Goal: Information Seeking & Learning: Learn about a topic

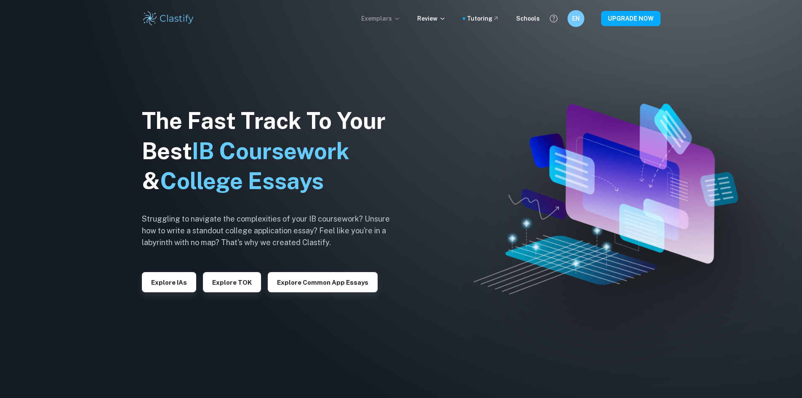
click at [396, 19] on p "Exemplars" at bounding box center [380, 18] width 39 height 9
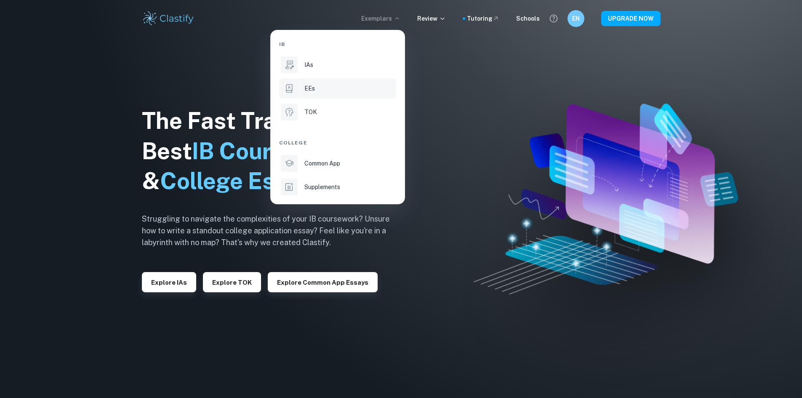
click at [327, 84] on div "EEs" at bounding box center [349, 88] width 90 height 9
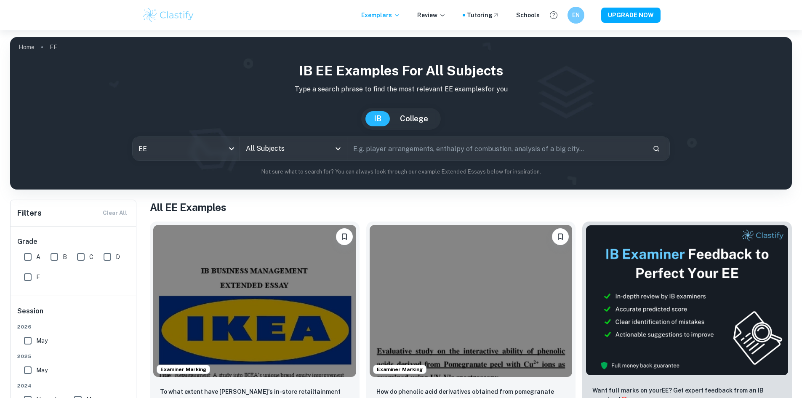
click at [335, 146] on icon "Open" at bounding box center [338, 148] width 10 height 10
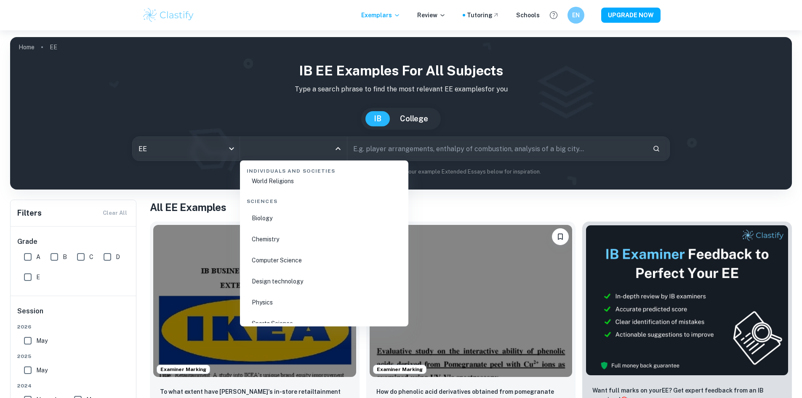
scroll to position [1178, 0]
click at [276, 261] on li "Biology" at bounding box center [324, 259] width 162 height 19
type input "Biology"
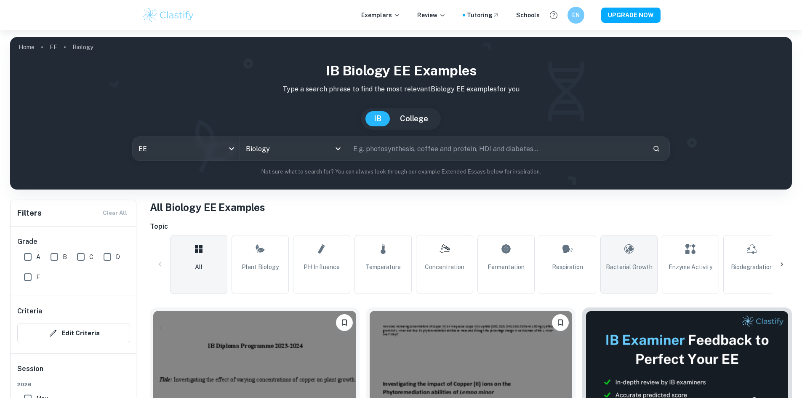
click at [619, 271] on span "Bacterial Growth" at bounding box center [629, 266] width 47 height 9
type input "Bacterial Growth"
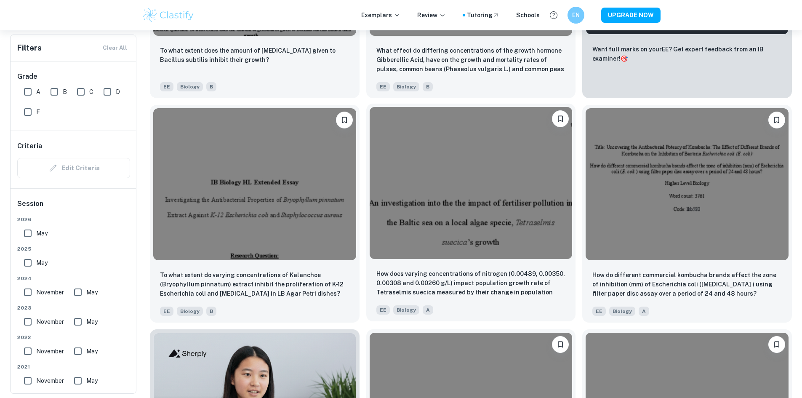
scroll to position [463, 0]
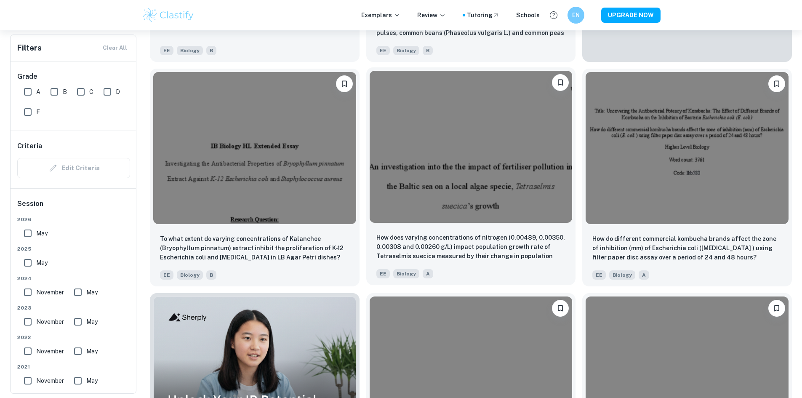
click at [369, 118] on img at bounding box center [470, 147] width 203 height 152
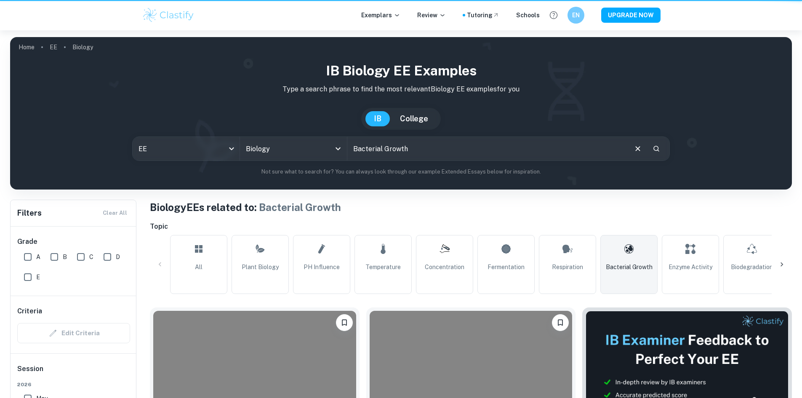
scroll to position [463, 0]
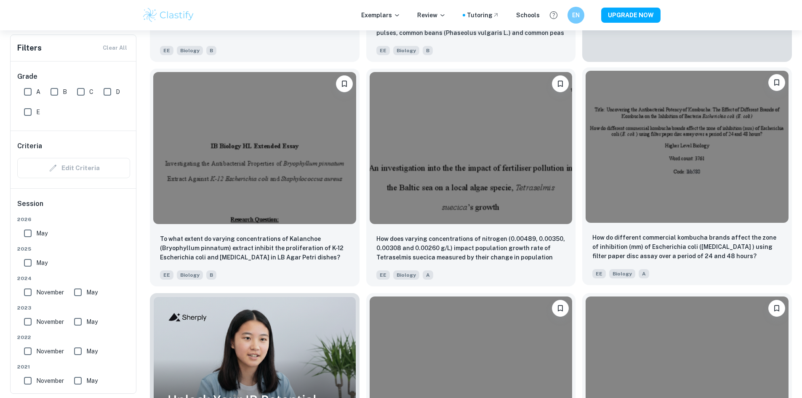
click at [585, 127] on img at bounding box center [686, 147] width 203 height 152
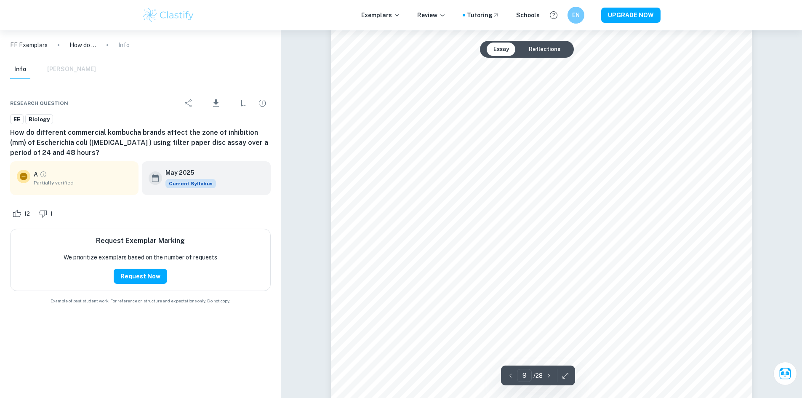
scroll to position [4629, 0]
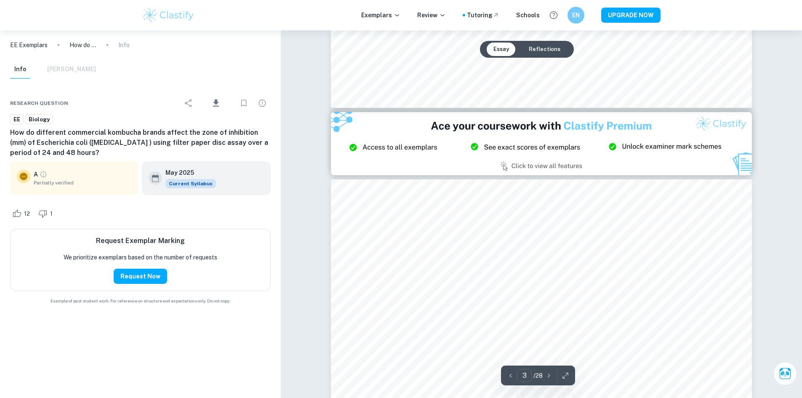
type input "2"
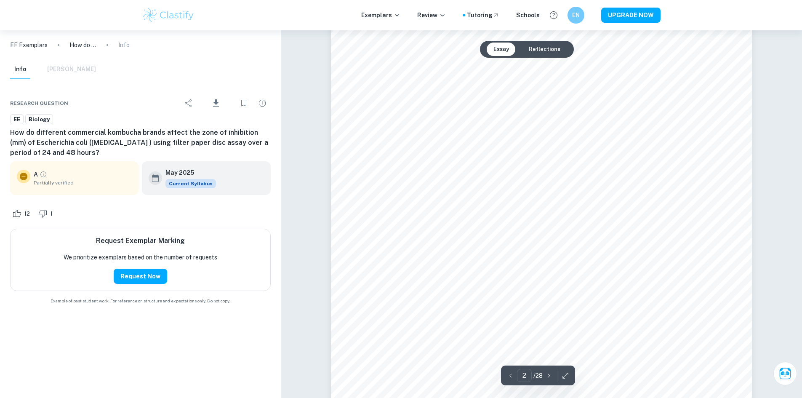
scroll to position [799, 0]
